Goal: Task Accomplishment & Management: Use online tool/utility

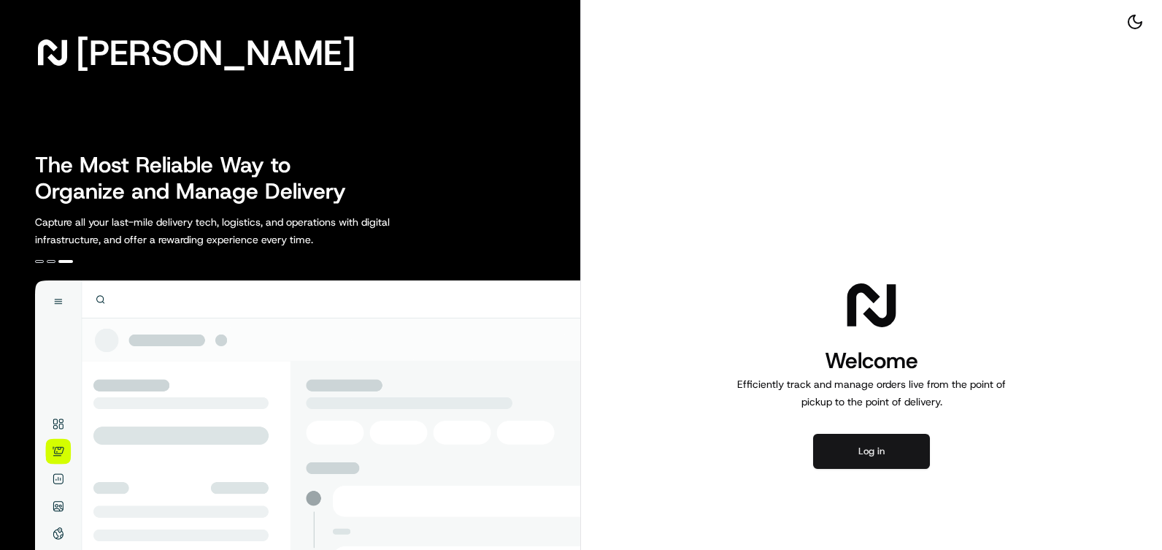
click at [886, 445] on button "Log in" at bounding box center [871, 451] width 117 height 35
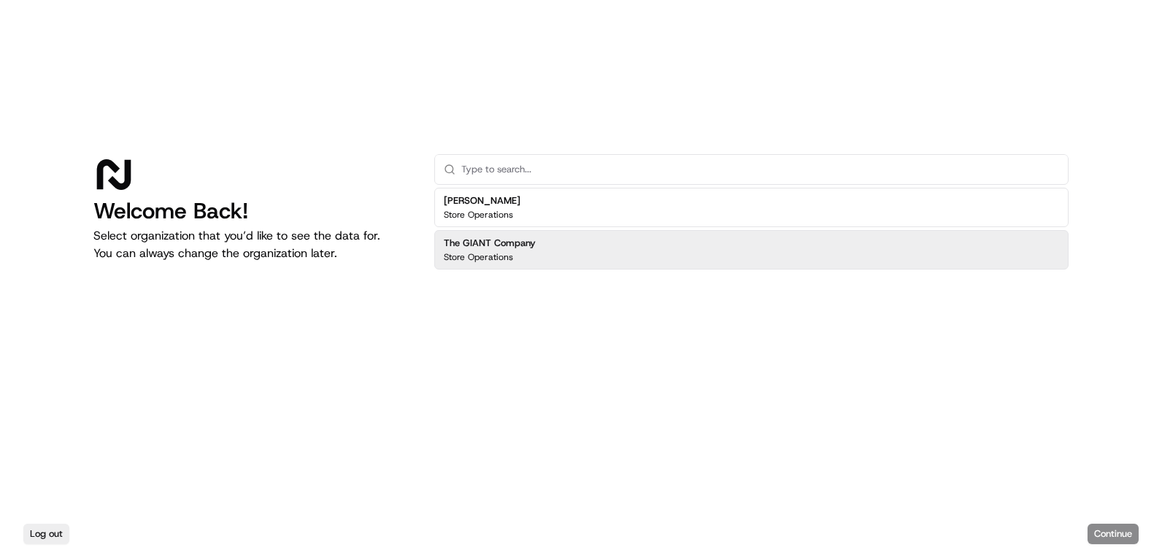
click at [556, 245] on div "The GIANT Company Store Operations" at bounding box center [751, 249] width 634 height 39
click at [517, 245] on h2 "The GIANT Company" at bounding box center [490, 243] width 92 height 13
click at [1103, 532] on button "Continue" at bounding box center [1113, 533] width 51 height 20
